Goal: Task Accomplishment & Management: Manage account settings

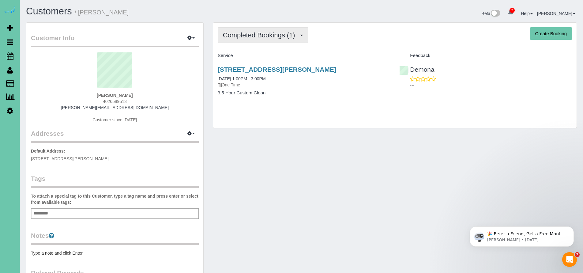
click at [244, 38] on span "Completed Bookings (1)" at bounding box center [260, 35] width 75 height 8
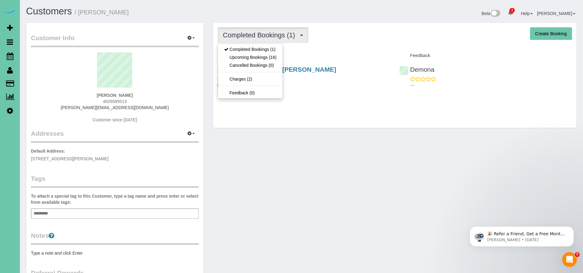
click at [349, 85] on p "One Time" at bounding box center [304, 85] width 173 height 6
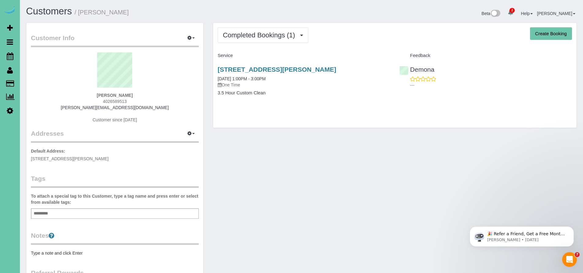
click at [291, 70] on link "14812 Sprague Street, Omaha, NE 68116" at bounding box center [277, 69] width 119 height 7
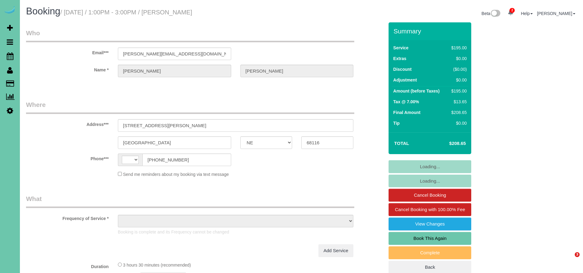
select select "NE"
select select "string:[GEOGRAPHIC_DATA]"
select select "object:644"
select select "string:fspay-aad184f8-df3f-4065-9a0a-522ef565d4ce"
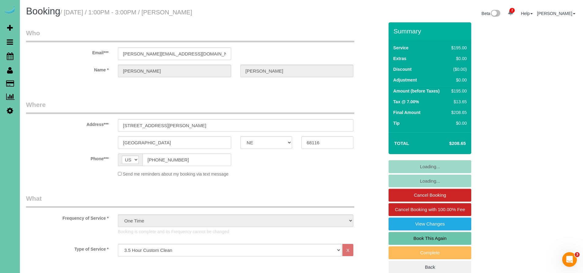
select select "object:916"
select select "number:37"
select select "number:42"
